Goal: Task Accomplishment & Management: Manage account settings

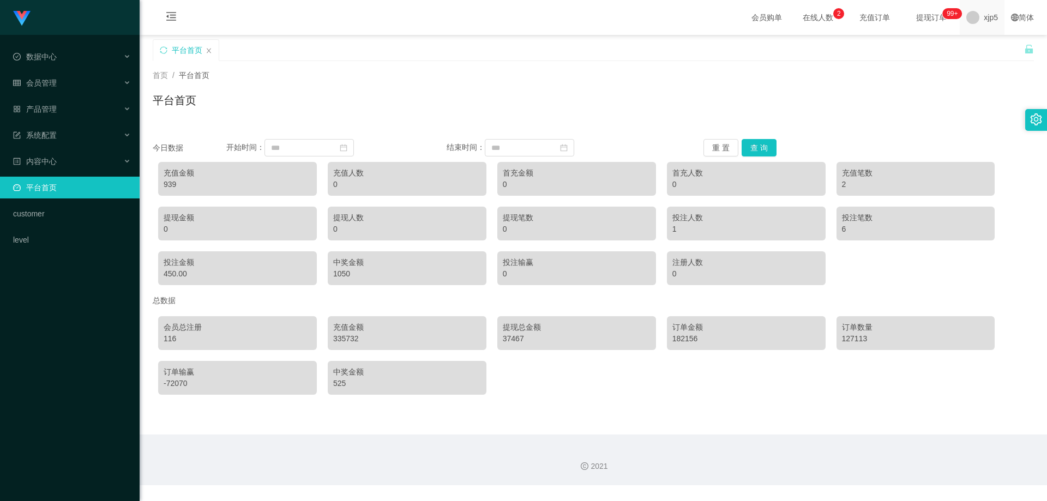
click at [984, 20] on span "xjp5" at bounding box center [991, 17] width 14 height 35
click at [997, 47] on span "退出登录" at bounding box center [984, 48] width 31 height 9
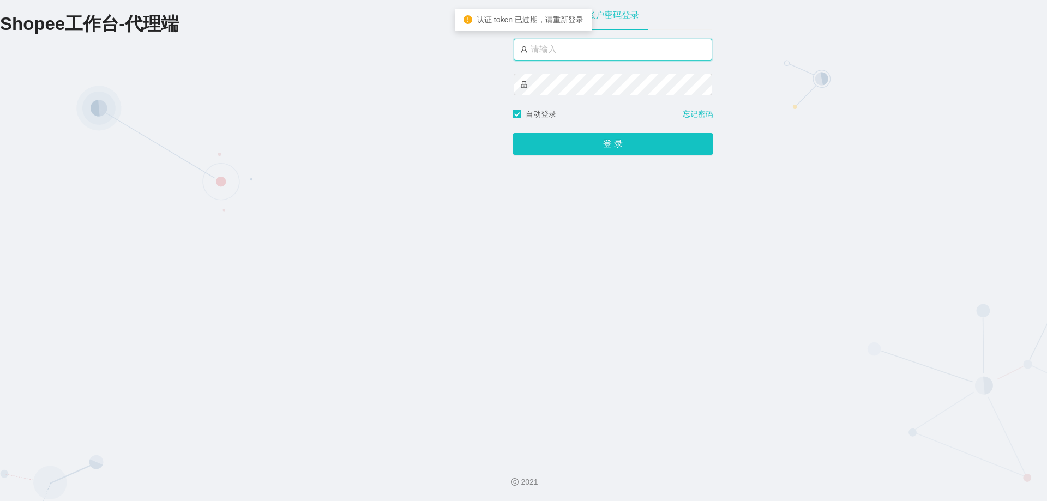
click at [593, 55] on input "text" at bounding box center [613, 50] width 199 height 22
type input "xjp2"
click at [513, 133] on button "登 录" at bounding box center [613, 144] width 201 height 22
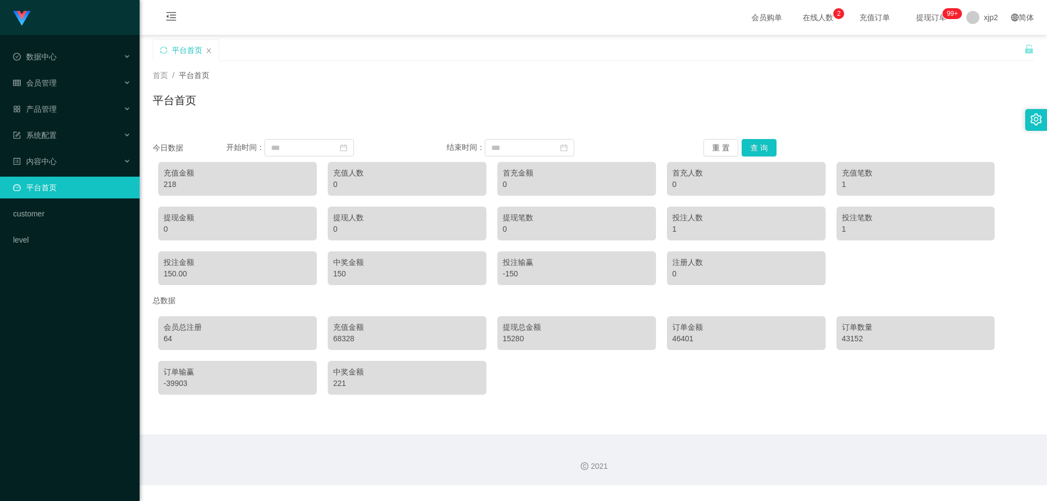
drag, startPoint x: 366, startPoint y: 339, endPoint x: 376, endPoint y: 339, distance: 10.9
click at [376, 339] on div "68328" at bounding box center [407, 338] width 148 height 11
click at [374, 341] on div "68328" at bounding box center [407, 338] width 148 height 11
drag, startPoint x: 374, startPoint y: 341, endPoint x: 421, endPoint y: 342, distance: 47.5
click at [427, 348] on div "充值金额 68328" at bounding box center [407, 333] width 159 height 34
